Goal: Transaction & Acquisition: Purchase product/service

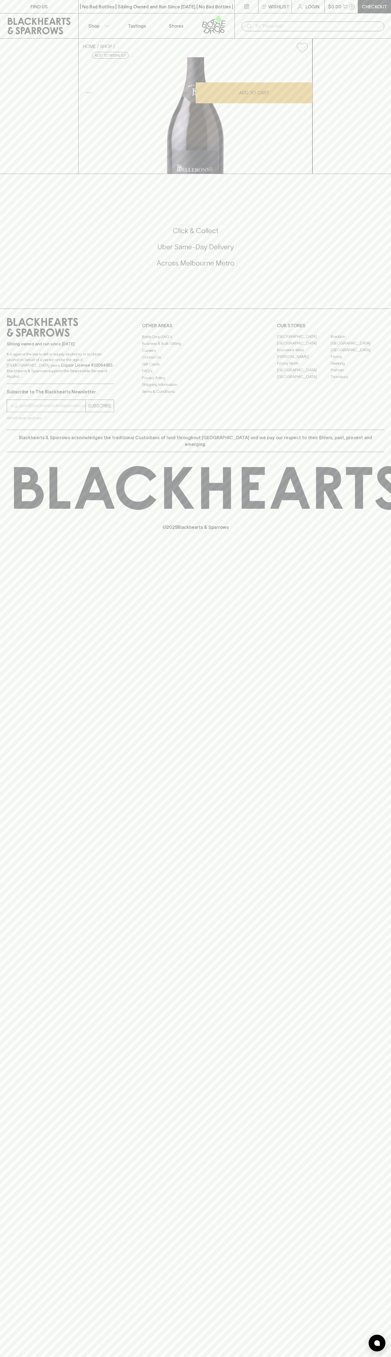
click at [384, 96] on div "HOME SHOP Bellebonne Vintage Cuvee Sparkling Pinot Chardonnay 2021 $85.00 Add t…" at bounding box center [195, 106] width 391 height 135
click at [8, 1357] on html "FIND US | No Bad Bottles | Sibling Owned and Run Since [DATE] | No Bad Bottles …" at bounding box center [195, 678] width 391 height 1357
click at [5, 1061] on div "FIND US | No Bad Bottles | Sibling Owned and Run Since [DATE] | No Bad Bottles …" at bounding box center [195, 678] width 391 height 1357
